Goal: Information Seeking & Learning: Learn about a topic

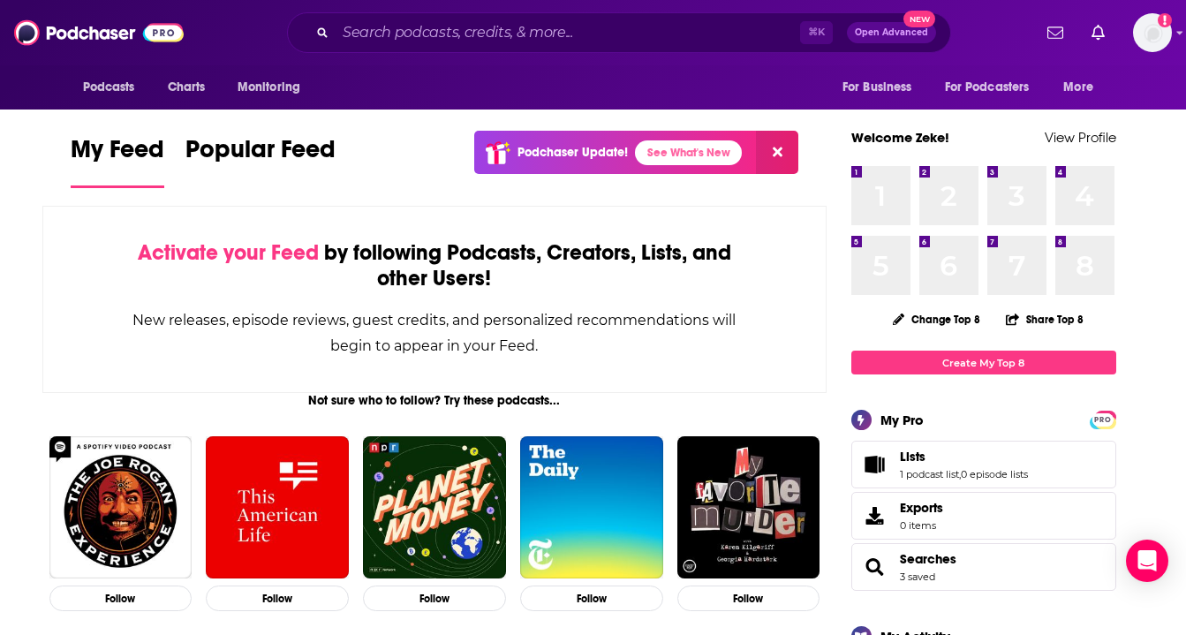
click at [512, 50] on div "⌘ K Open Advanced New" at bounding box center [619, 32] width 664 height 41
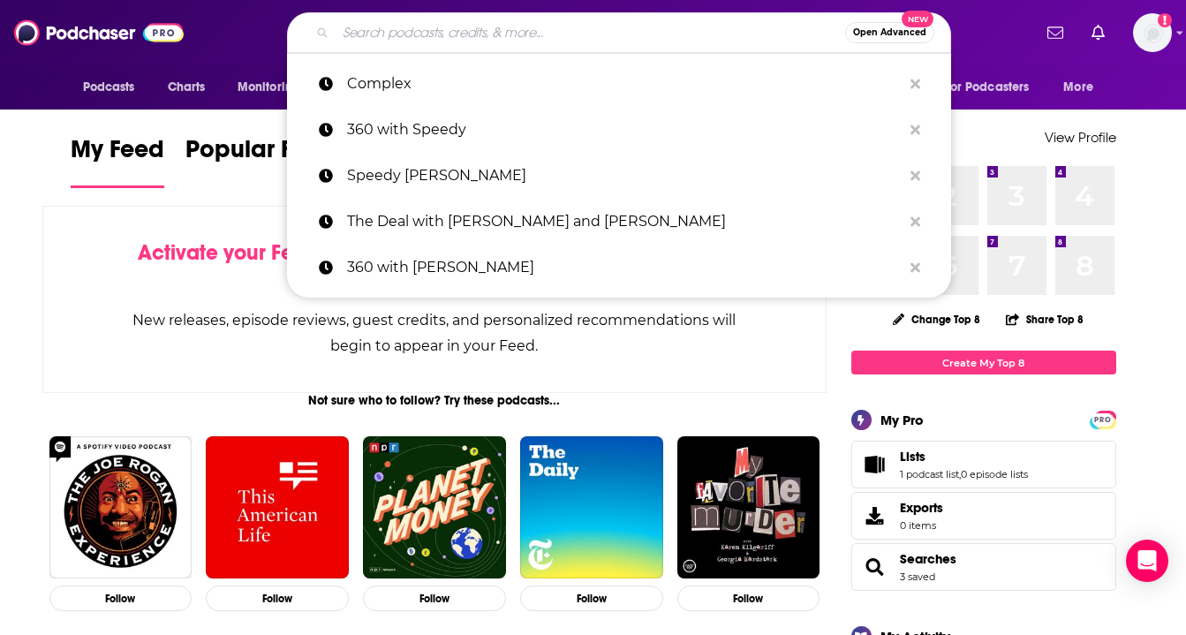
click at [510, 37] on input "Search podcasts, credits, & more..." at bounding box center [591, 33] width 510 height 28
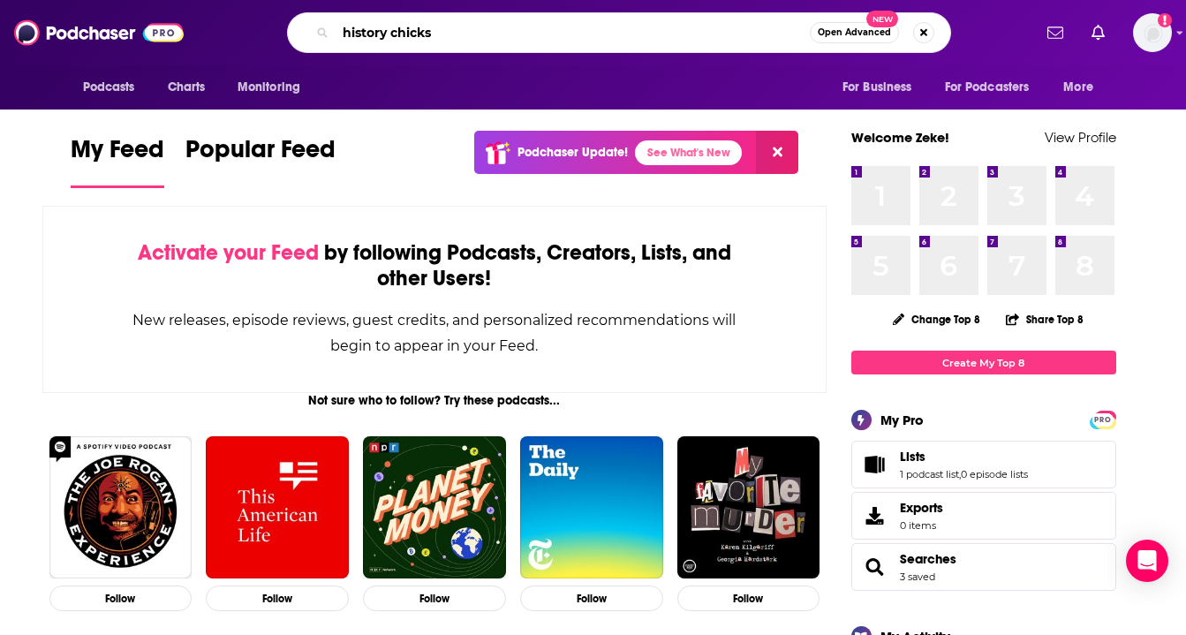
type input "history chicks"
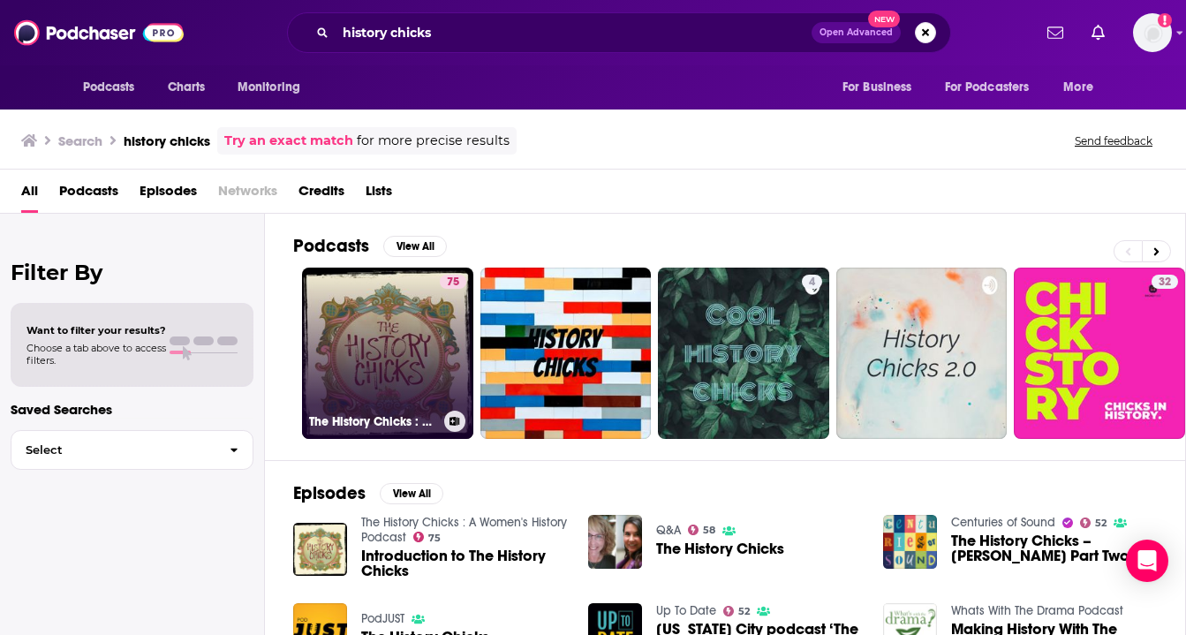
click at [415, 299] on link "75 The History Chicks : A Women's History Podcast" at bounding box center [387, 353] width 171 height 171
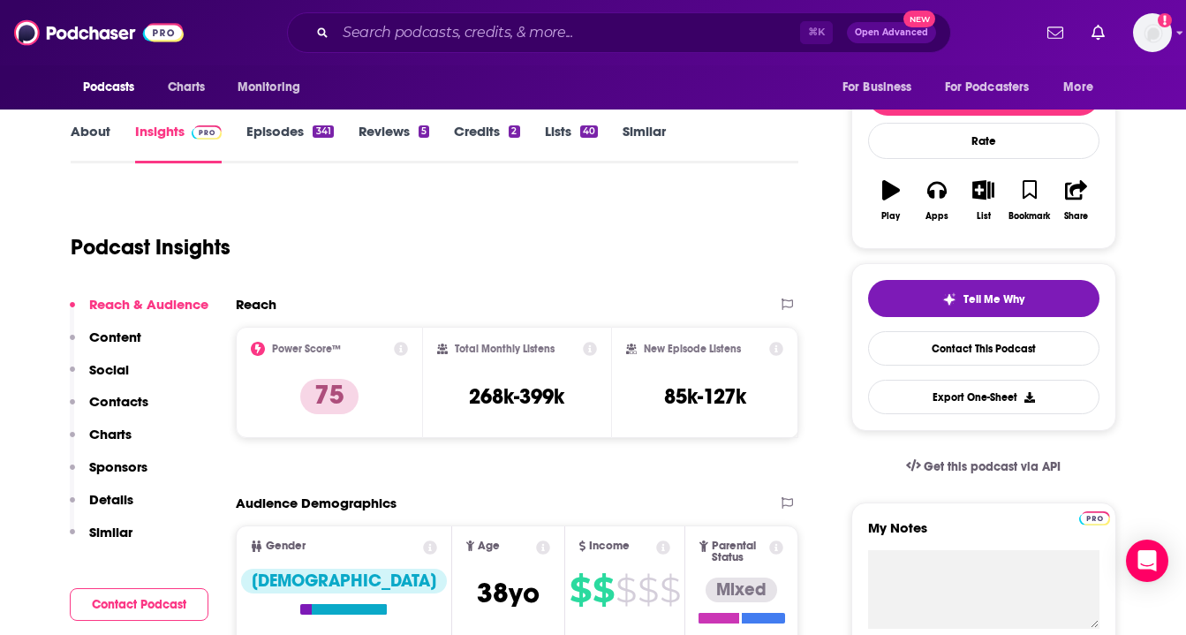
scroll to position [257, 0]
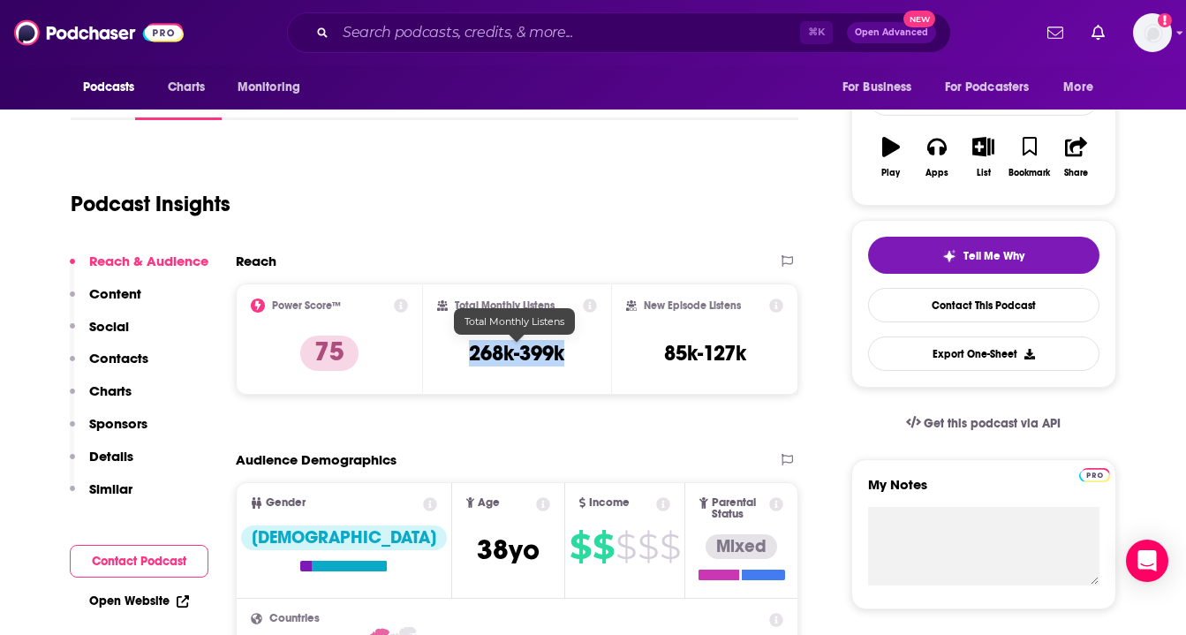
drag, startPoint x: 568, startPoint y: 353, endPoint x: 472, endPoint y: 359, distance: 96.4
click at [472, 359] on div "Total Monthly Listens 268k-399k" at bounding box center [517, 339] width 160 height 81
copy h3 "268k-399k"
click at [470, 216] on div "Podcast Insights" at bounding box center [428, 193] width 715 height 90
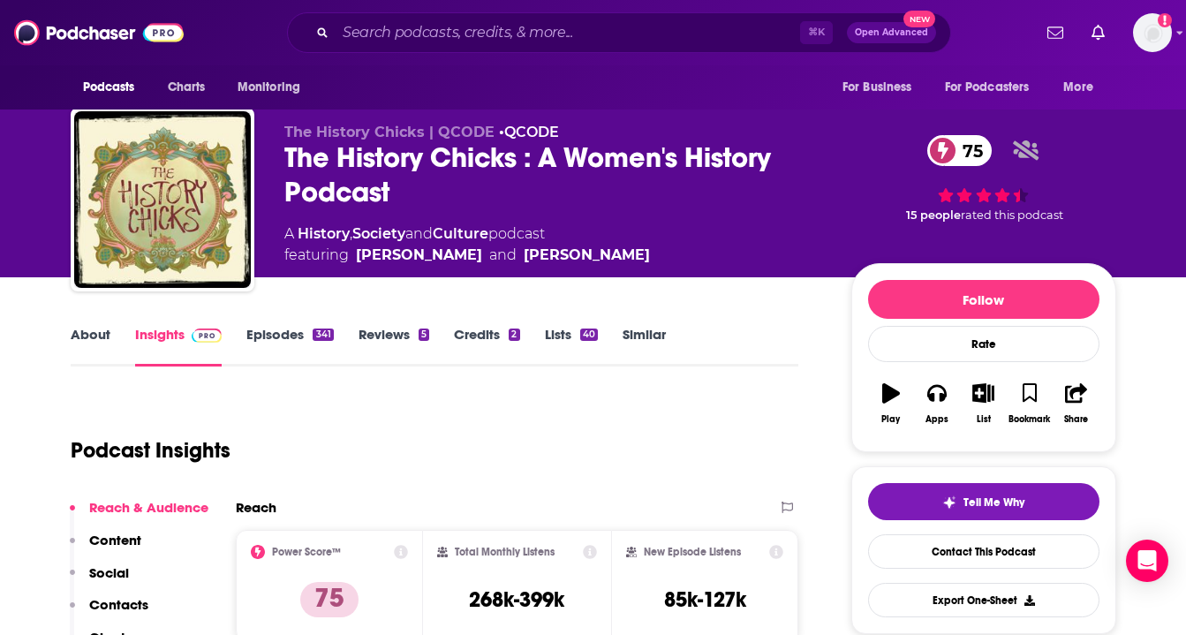
scroll to position [26, 0]
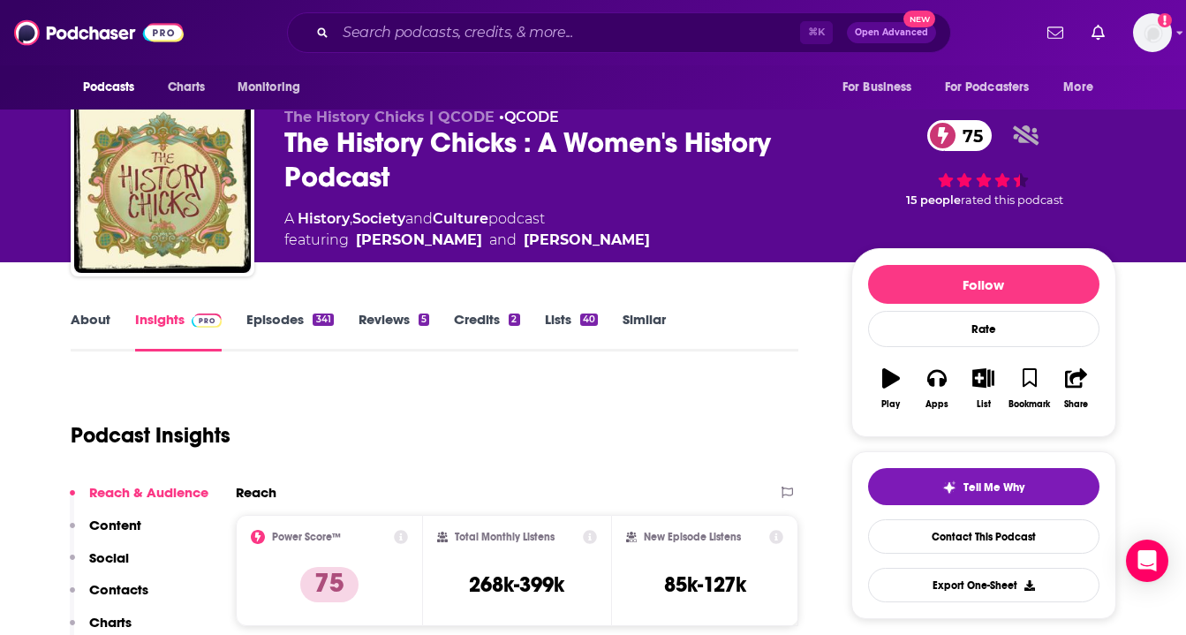
click at [397, 537] on icon at bounding box center [401, 537] width 14 height 14
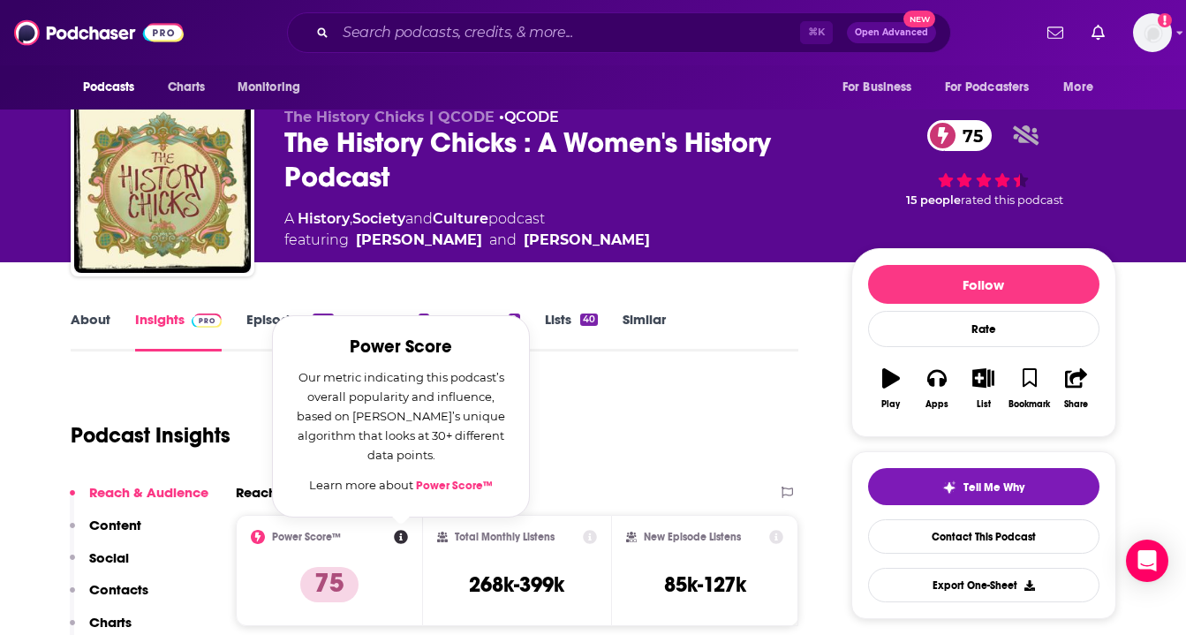
click at [721, 406] on div "Podcast Insights" at bounding box center [428, 425] width 715 height 90
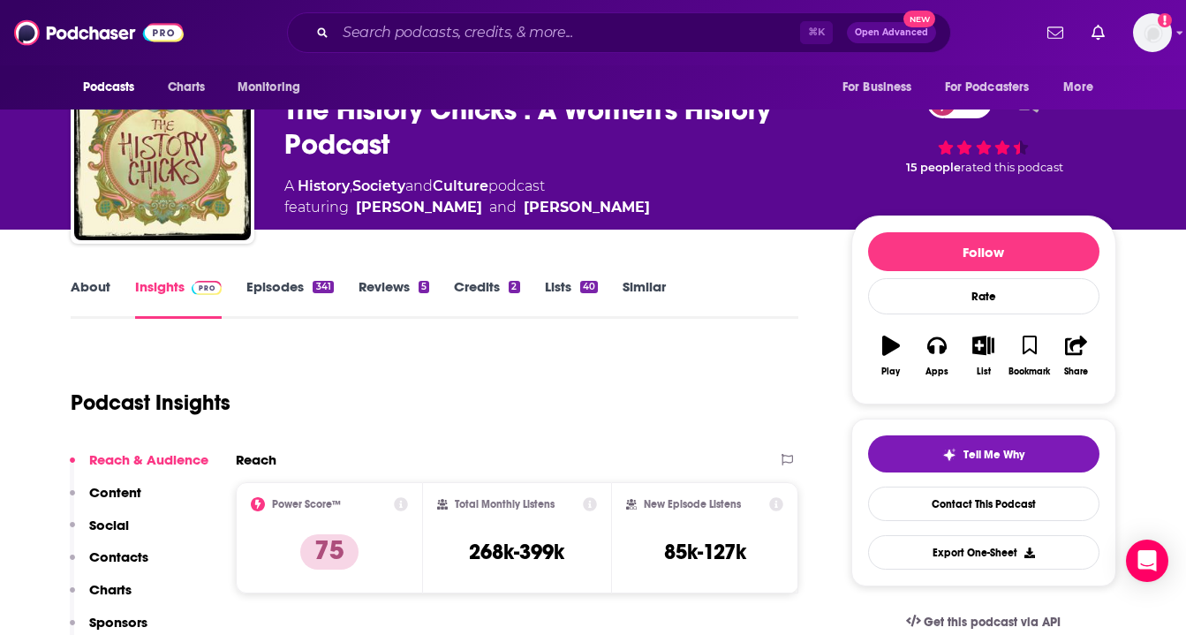
scroll to position [59, 0]
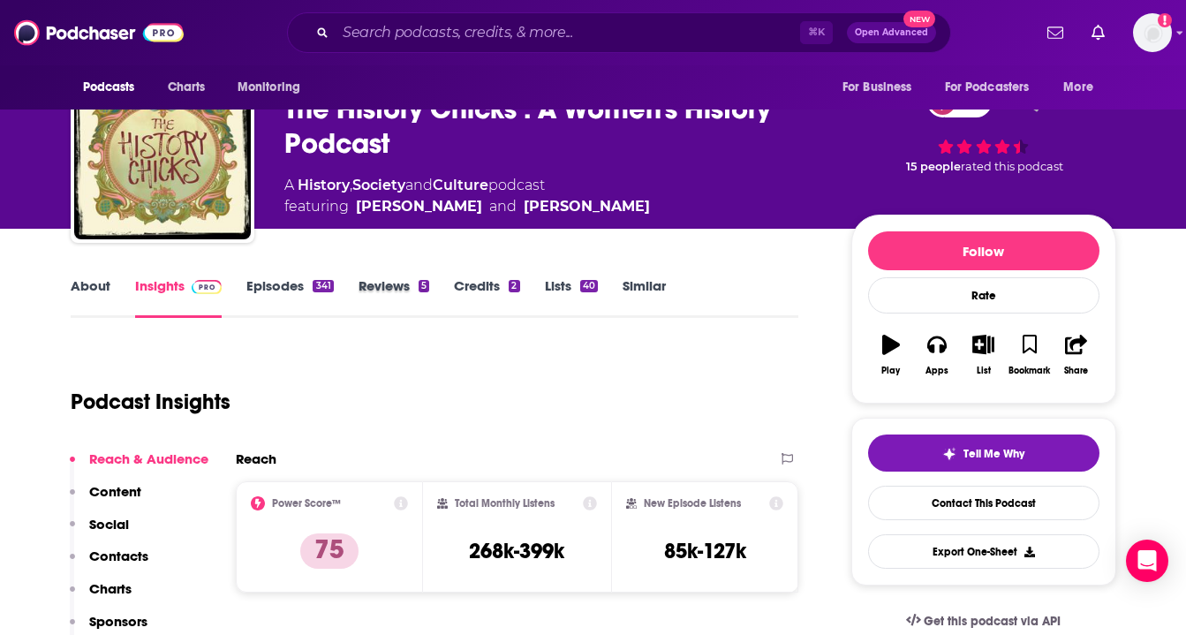
click at [452, 286] on div "Reviews 5" at bounding box center [406, 297] width 95 height 41
click at [403, 288] on link "Reviews 5" at bounding box center [394, 297] width 71 height 41
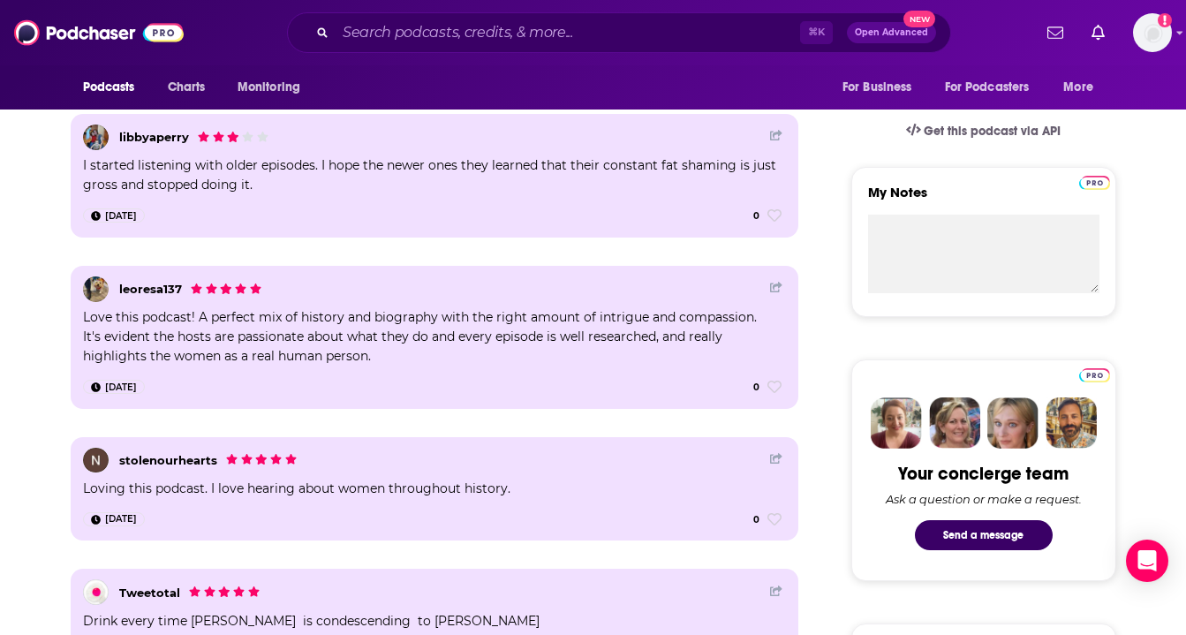
scroll to position [557, 0]
